Goal: Check status: Check status

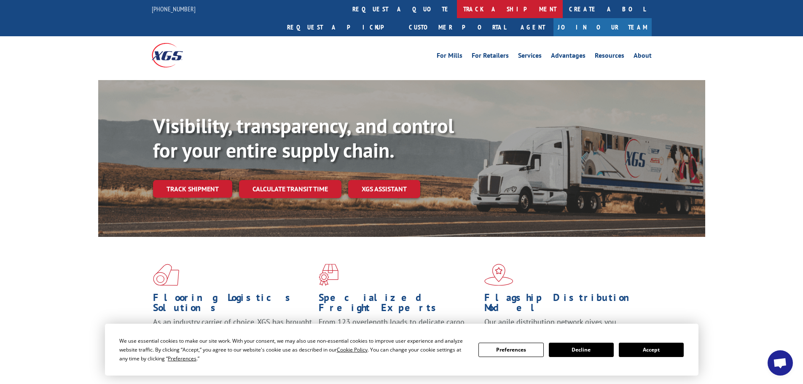
click at [457, 10] on link "track a shipment" at bounding box center [510, 9] width 106 height 18
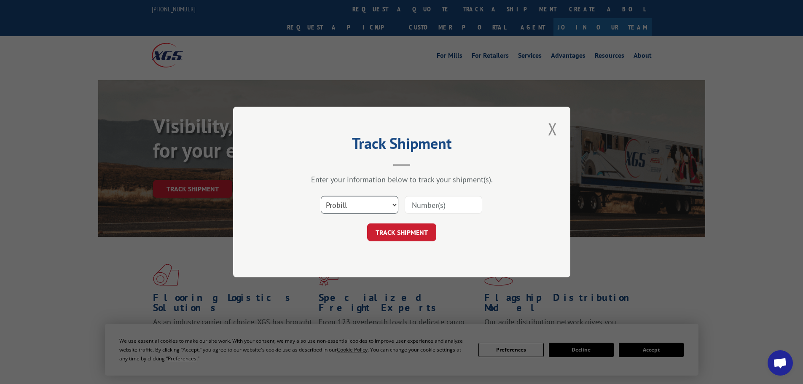
click at [371, 207] on select "Select category... Probill BOL PO" at bounding box center [360, 205] width 78 height 18
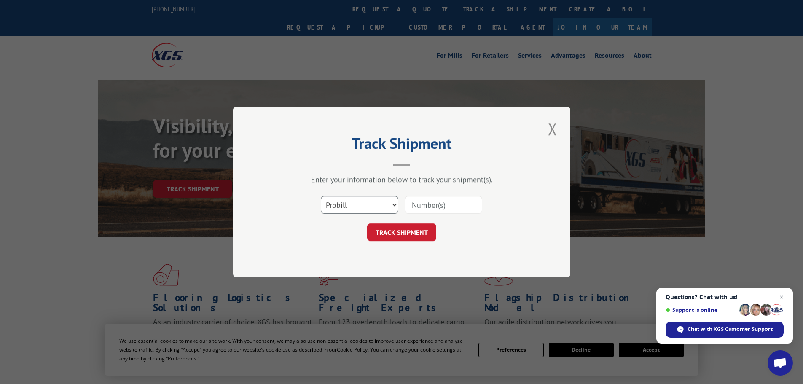
select select "bol"
click at [321, 196] on select "Select category... Probill BOL PO" at bounding box center [360, 205] width 78 height 18
paste input "5954018"
type input "5954018"
click at [412, 231] on button "TRACK SHIPMENT" at bounding box center [401, 232] width 69 height 18
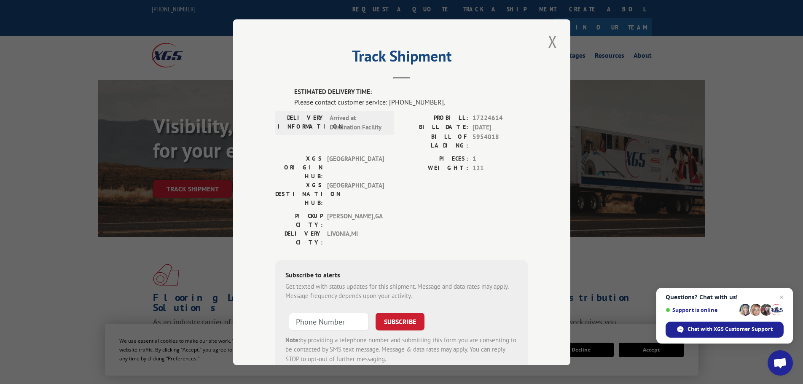
click at [778, 360] on span "Open chat" at bounding box center [780, 364] width 14 height 12
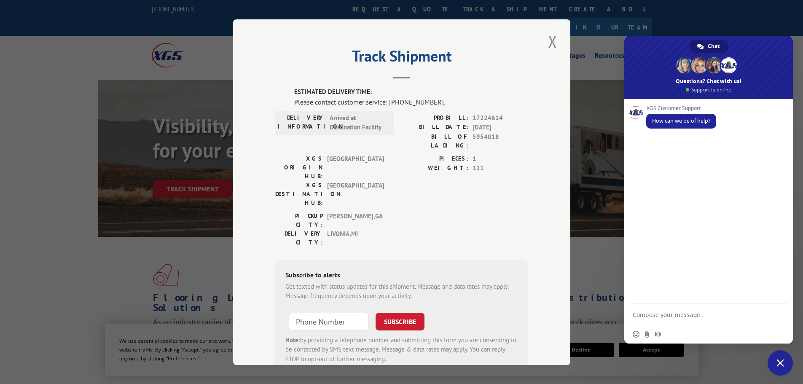
click at [697, 317] on textarea "Compose your message..." at bounding box center [700, 314] width 135 height 21
paste textarea "5954018"
type textarea "can I get an update on this BOl 5954018"
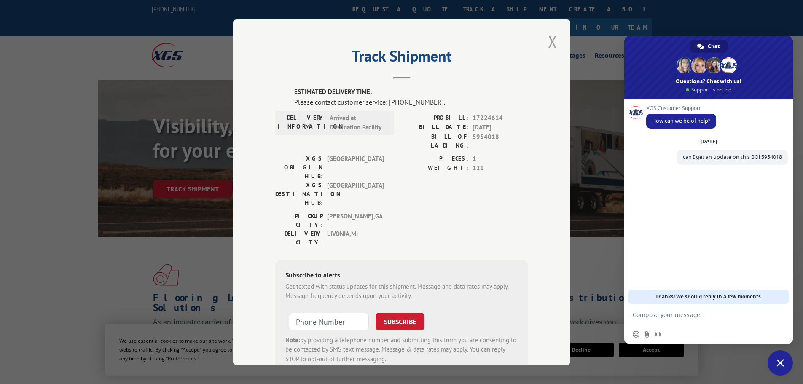
click at [546, 46] on button "Close modal" at bounding box center [553, 41] width 14 height 23
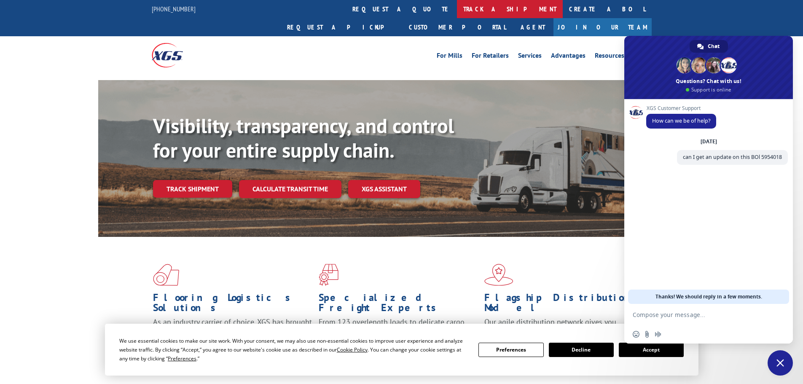
click at [457, 16] on link "track a shipment" at bounding box center [510, 9] width 106 height 18
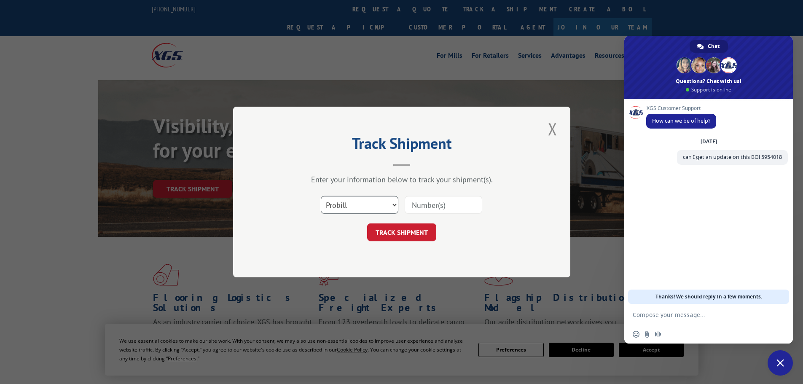
click at [360, 206] on select "Select category... Probill BOL PO" at bounding box center [360, 205] width 78 height 18
select select "bol"
click at [321, 196] on select "Select category... Probill BOL PO" at bounding box center [360, 205] width 78 height 18
click at [440, 209] on input at bounding box center [444, 205] width 78 height 18
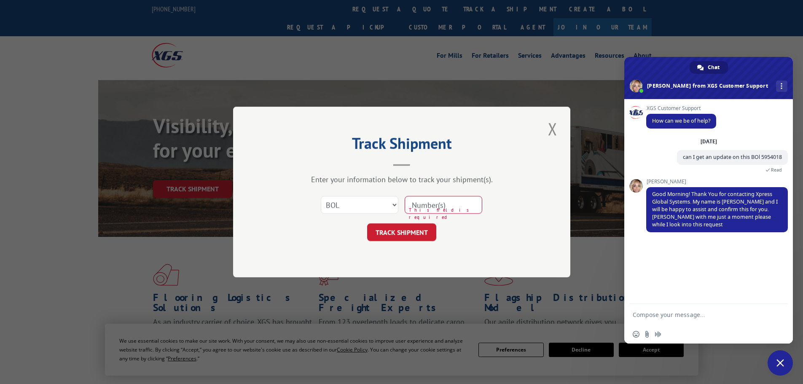
paste input "4866053"
type input "4866053"
click button "TRACK SHIPMENT" at bounding box center [401, 232] width 69 height 18
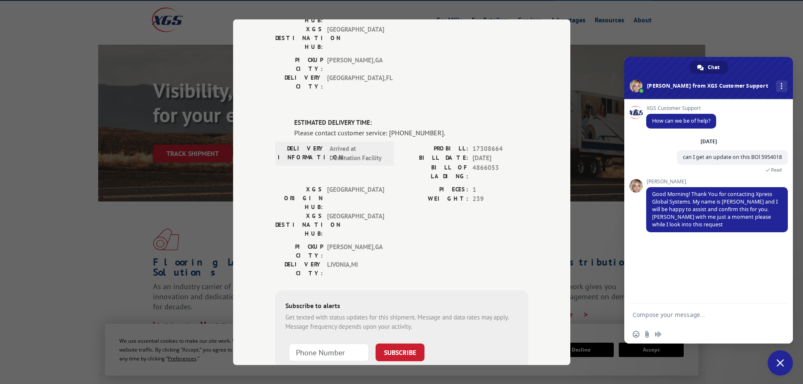
scroll to position [84, 0]
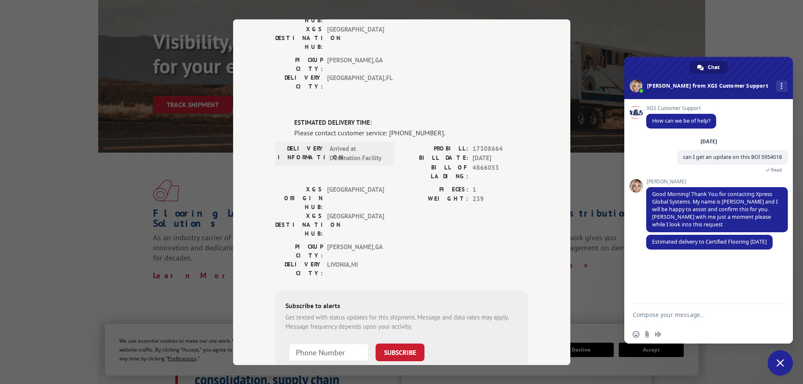
click at [740, 304] on div at bounding box center [708, 314] width 169 height 21
click at [738, 317] on textarea "Compose your message..." at bounding box center [700, 314] width 135 height 21
type textarea "thank you, can you check one more for me please"
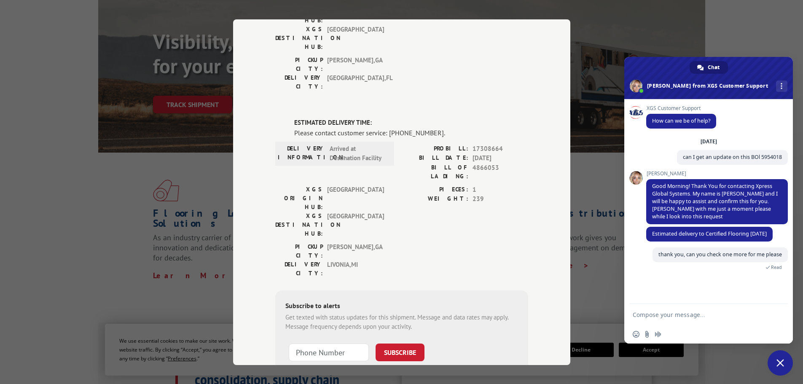
paste textarea "4866053"
type textarea "4866053"
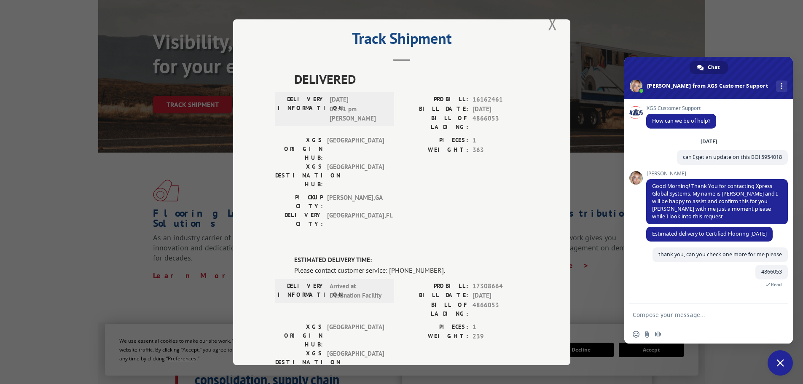
scroll to position [0, 0]
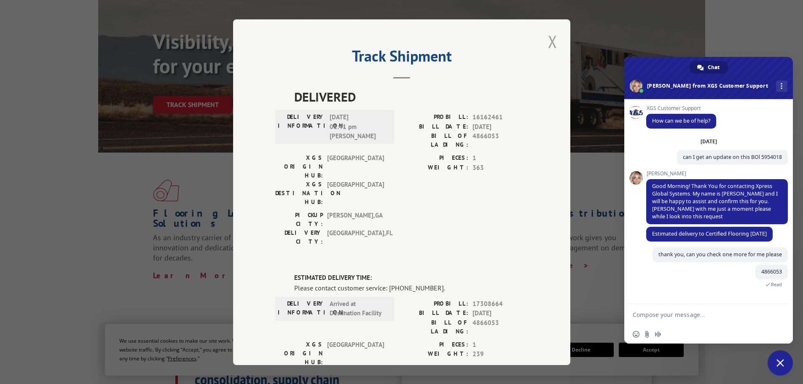
click at [549, 43] on button "Close modal" at bounding box center [553, 41] width 14 height 23
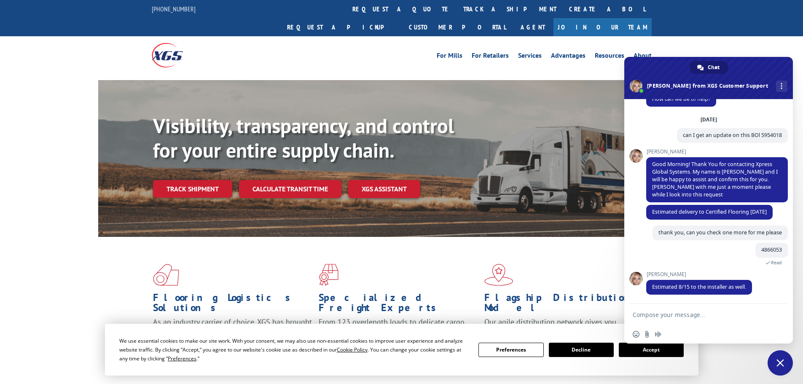
scroll to position [37, 0]
click at [744, 321] on textarea "Compose your message..." at bounding box center [700, 314] width 135 height 21
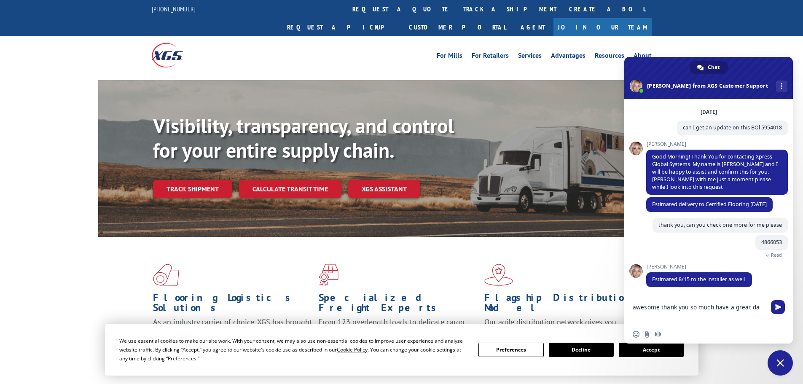
type textarea "awesome thank you so much have a great day"
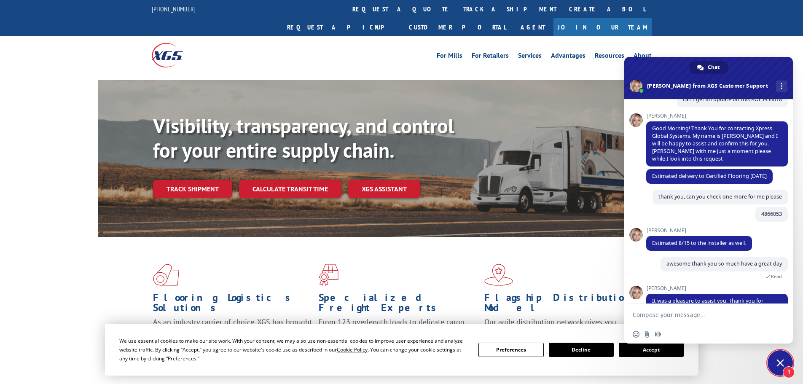
scroll to position [143, 0]
